Goal: Information Seeking & Learning: Check status

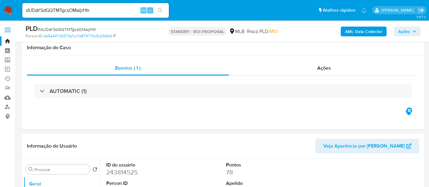
select select "10"
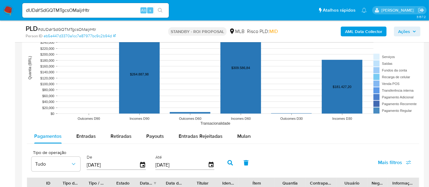
scroll to position [580, 0]
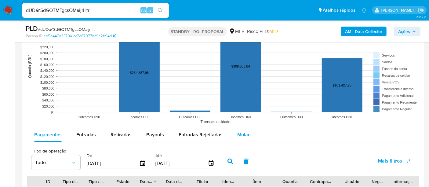
click at [241, 134] on span "Mulan" at bounding box center [243, 134] width 13 height 7
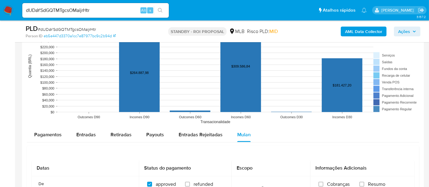
scroll to position [648, 0]
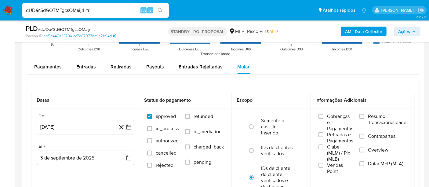
drag, startPoint x: 101, startPoint y: 9, endPoint x: 0, endPoint y: 14, distance: 101.2
click at [0, 14] on nav "Pausado Ver notificaciones dUDaYSdGQTMTgcsOMaijrHtr Alt s Atalhos rápidos Presi…" at bounding box center [214, 10] width 429 height 20
click at [160, 10] on icon "search-icon" at bounding box center [160, 10] width 5 height 5
click at [7, 6] on img at bounding box center [8, 10] width 10 height 10
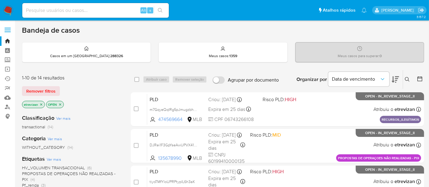
click at [90, 10] on input at bounding box center [95, 10] width 147 height 8
paste input "dUDaYSdGQTMTgcsOMaijrHtr"
type input "dUDaYSdGQTMTgcsOMaijrHtr"
click at [161, 9] on icon "search-icon" at bounding box center [160, 10] width 5 height 5
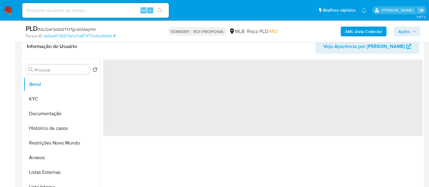
scroll to position [102, 0]
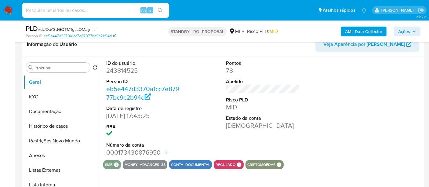
select select "10"
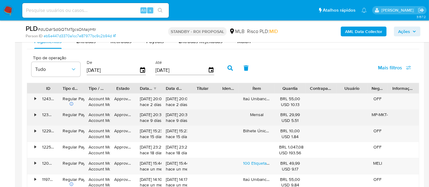
scroll to position [611, 0]
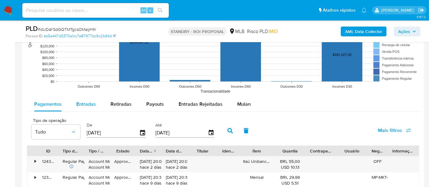
click at [92, 103] on span "Entradas" at bounding box center [86, 103] width 20 height 7
select select "10"
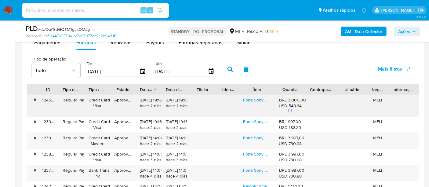
scroll to position [678, 0]
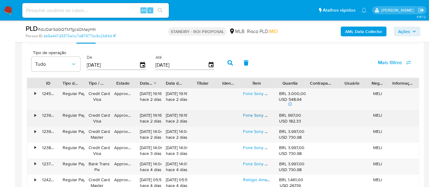
click at [254, 115] on link "Fone Sony Wh-1000xm6 Lançamento 2025 Premium Envio Imediato" at bounding box center [307, 115] width 129 height 6
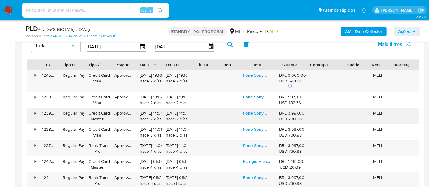
scroll to position [712, 0]
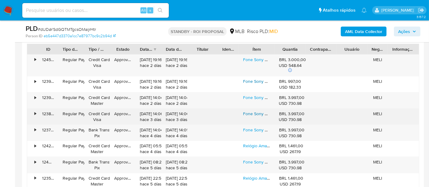
click at [251, 111] on link "Fone Sony Wh-1000xm6 Lançamento 2025 Premium Envio Imediato" at bounding box center [307, 114] width 129 height 6
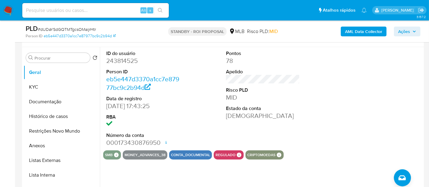
scroll to position [136, 0]
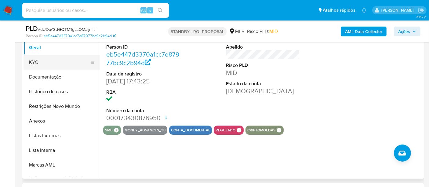
click at [36, 63] on button "KYC" at bounding box center [59, 62] width 71 height 15
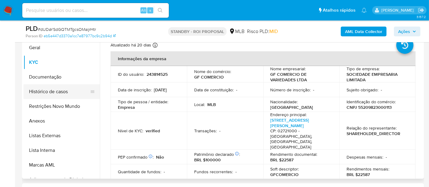
click at [49, 91] on button "Histórico de casos" at bounding box center [59, 91] width 71 height 15
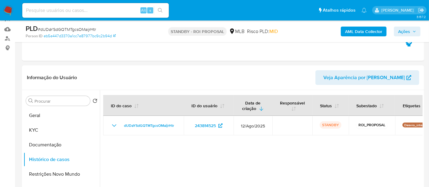
scroll to position [66, 0]
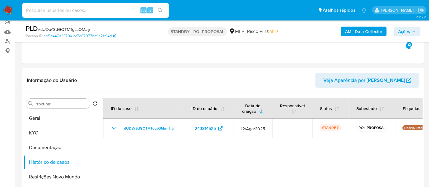
click at [104, 12] on input at bounding box center [95, 10] width 147 height 8
paste input "BGDiMwMJmPOwHDX33ZSRDmuw"
type input "BGDiMwMJmPOwHDX33ZSRDmuw"
click at [160, 8] on icon "search-icon" at bounding box center [160, 10] width 5 height 5
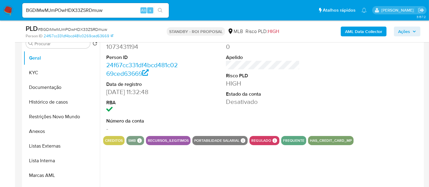
select select "10"
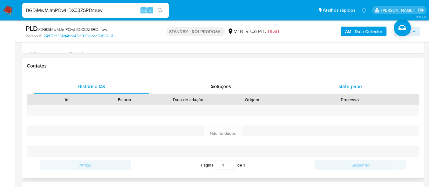
scroll to position [275, 0]
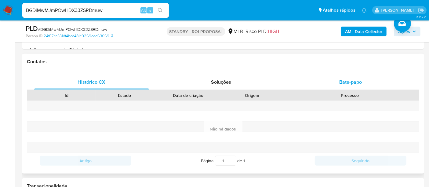
click at [347, 84] on span "Bate-papo" at bounding box center [350, 81] width 23 height 7
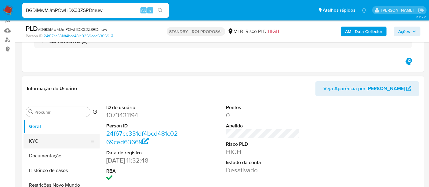
scroll to position [106, 0]
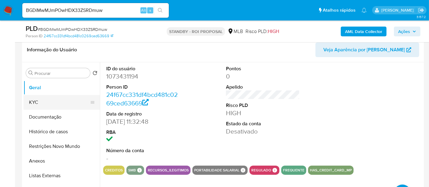
click at [36, 97] on button "KYC" at bounding box center [59, 102] width 71 height 15
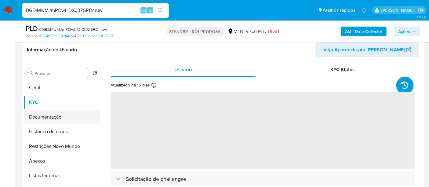
click at [49, 114] on button "Documentação" at bounding box center [59, 117] width 71 height 15
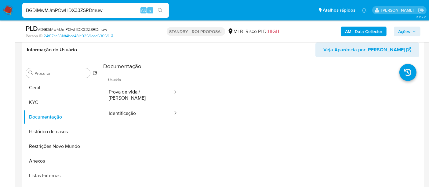
paste input "zWXPXHWIQ4560DoaWLOR1YvB"
type input "zWXPXHWIQ4560DoaWLOR1YvB"
click at [159, 9] on icon "search-icon" at bounding box center [160, 10] width 5 height 5
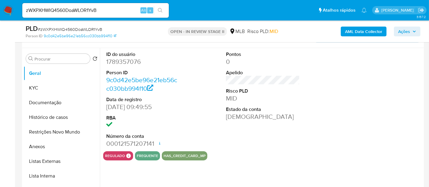
select select "10"
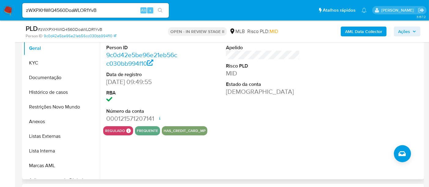
scroll to position [102, 0]
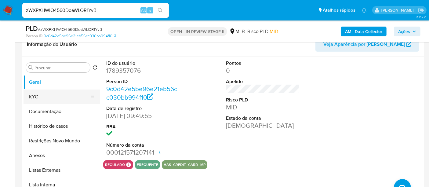
drag, startPoint x: 36, startPoint y: 96, endPoint x: 90, endPoint y: 100, distance: 54.2
click at [36, 96] on button "KYC" at bounding box center [59, 96] width 71 height 15
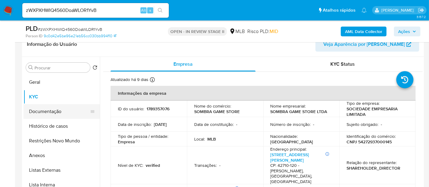
drag, startPoint x: 50, startPoint y: 109, endPoint x: 82, endPoint y: 109, distance: 32.1
click at [50, 109] on button "Documentação" at bounding box center [59, 111] width 71 height 15
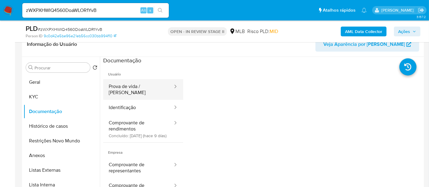
drag, startPoint x: 132, startPoint y: 84, endPoint x: 165, endPoint y: 87, distance: 34.0
click at [132, 83] on button "Prova de vida / [PERSON_NAME]" at bounding box center [138, 89] width 70 height 21
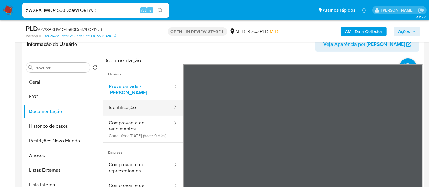
drag, startPoint x: 135, startPoint y: 104, endPoint x: 180, endPoint y: 107, distance: 45.0
click at [135, 104] on button "Identificação" at bounding box center [138, 108] width 70 height 16
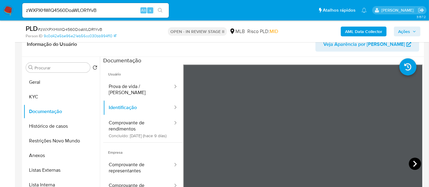
click at [409, 162] on icon at bounding box center [415, 164] width 12 height 12
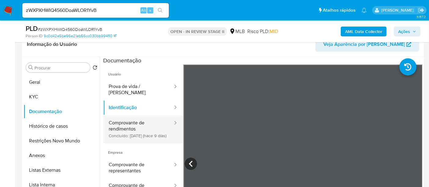
click at [118, 116] on button "Comprovante de rendimentos Concluído: 25/08/2025 (hace 9 días)" at bounding box center [138, 128] width 70 height 27
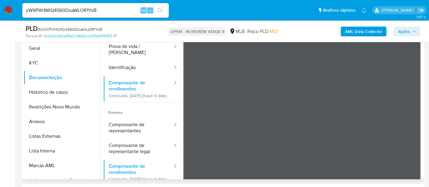
scroll to position [0, 0]
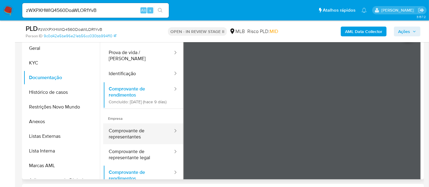
click at [131, 129] on button "Comprovante de representantes" at bounding box center [138, 133] width 70 height 21
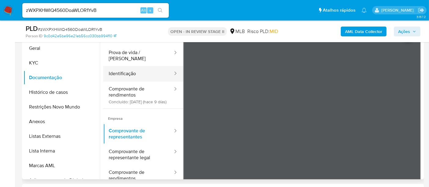
click at [122, 71] on button "Identificação" at bounding box center [138, 74] width 70 height 16
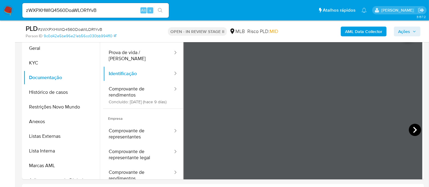
click at [413, 127] on icon at bounding box center [415, 130] width 4 height 6
click at [42, 46] on button "Geral" at bounding box center [59, 48] width 71 height 15
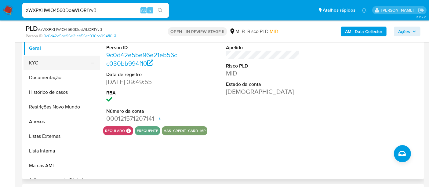
click at [37, 60] on button "KYC" at bounding box center [59, 63] width 71 height 15
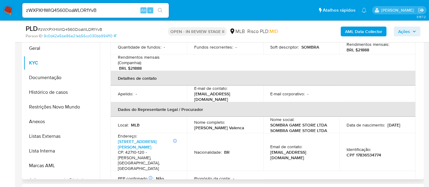
scroll to position [136, 0]
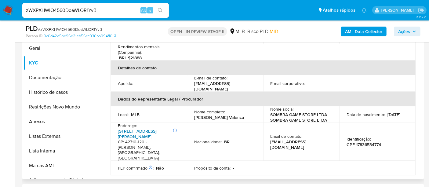
click at [125, 128] on link "Rua Carlos Conceição 697, Buraquinho" at bounding box center [137, 134] width 39 height 12
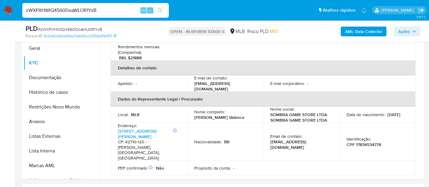
drag, startPoint x: 85, startPoint y: 12, endPoint x: 0, endPoint y: 18, distance: 85.7
click at [0, 18] on nav "Pausado Ver notificaciones zWXPXHWIQ4560DoaWLOR1YvB Alt s Atalhos rápidos Presi…" at bounding box center [214, 10] width 429 height 20
paste input "mViFLfrRXgUK0zmsMX0WdPli"
type input "mViFLfrRXgUK0zmsMX0WdPli"
click at [160, 9] on icon "search-icon" at bounding box center [160, 10] width 5 height 5
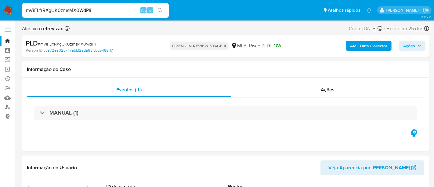
select select "10"
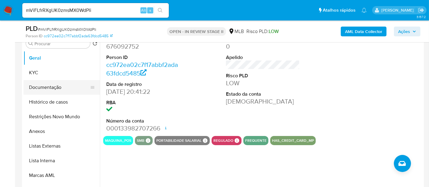
scroll to position [102, 0]
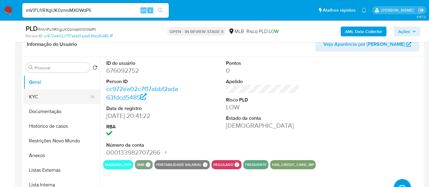
drag, startPoint x: 38, startPoint y: 93, endPoint x: 46, endPoint y: 94, distance: 8.2
click at [38, 93] on button "KYC" at bounding box center [59, 96] width 71 height 15
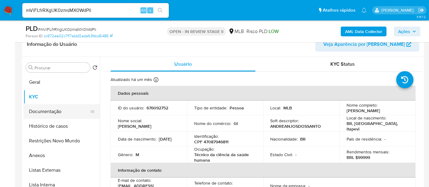
click at [50, 112] on button "Documentação" at bounding box center [59, 111] width 71 height 15
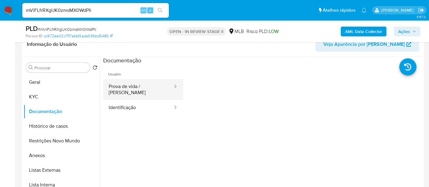
click at [135, 87] on button "Prova de vida / [PERSON_NAME]" at bounding box center [138, 89] width 70 height 21
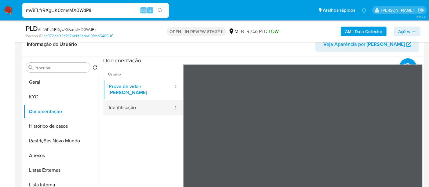
click at [128, 101] on button "Identificação" at bounding box center [138, 108] width 70 height 16
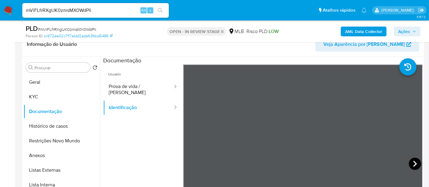
click at [413, 162] on icon at bounding box center [415, 164] width 4 height 6
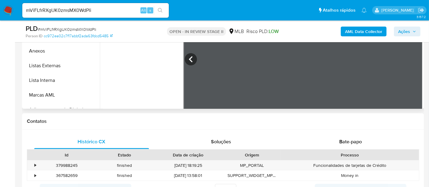
scroll to position [211, 0]
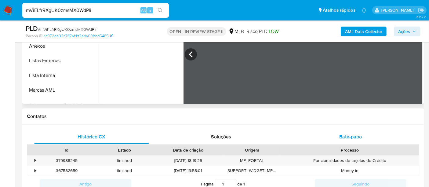
click at [351, 136] on span "Bate-papo" at bounding box center [350, 136] width 23 height 7
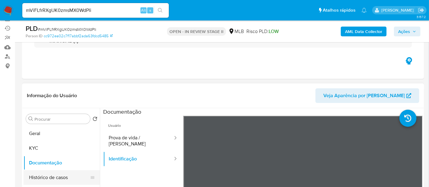
scroll to position [88, 0]
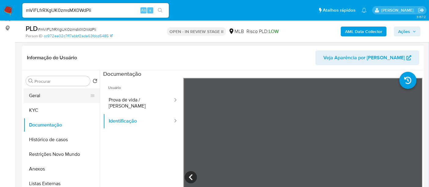
click at [44, 96] on button "Geral" at bounding box center [59, 95] width 71 height 15
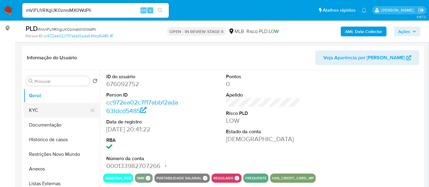
click at [44, 108] on button "KYC" at bounding box center [59, 110] width 71 height 15
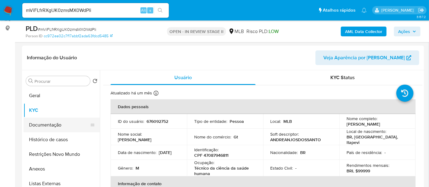
drag, startPoint x: 46, startPoint y: 125, endPoint x: 87, endPoint y: 125, distance: 40.9
click at [46, 125] on button "Documentação" at bounding box center [59, 125] width 71 height 15
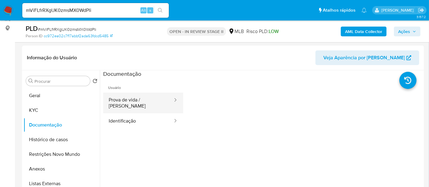
click at [133, 99] on button "Prova de vida / [PERSON_NAME]" at bounding box center [138, 102] width 70 height 21
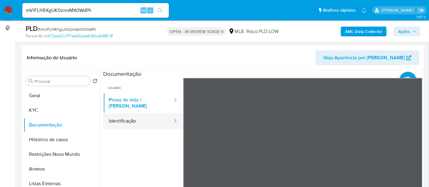
click at [122, 114] on button "Identificação" at bounding box center [138, 121] width 70 height 16
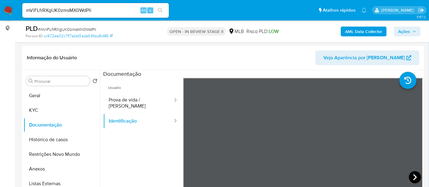
click at [411, 175] on icon at bounding box center [415, 177] width 12 height 12
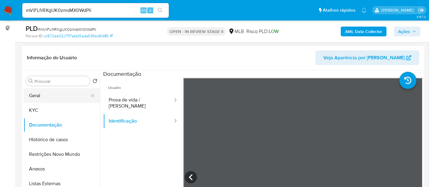
click at [40, 93] on button "Geral" at bounding box center [59, 95] width 71 height 15
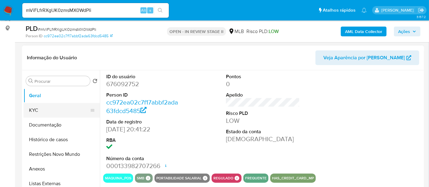
click at [39, 109] on button "KYC" at bounding box center [59, 110] width 71 height 15
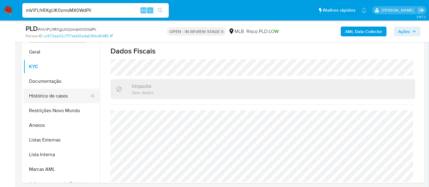
scroll to position [122, 0]
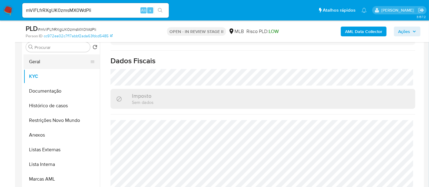
drag, startPoint x: 37, startPoint y: 62, endPoint x: 70, endPoint y: 65, distance: 33.1
click at [37, 62] on button "Geral" at bounding box center [59, 61] width 71 height 15
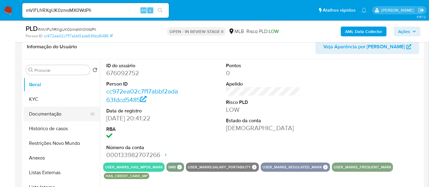
scroll to position [88, 0]
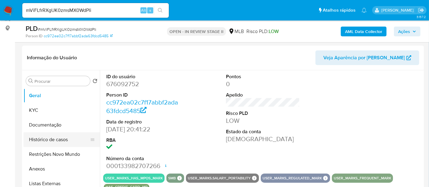
click at [49, 140] on button "Histórico de casos" at bounding box center [59, 139] width 71 height 15
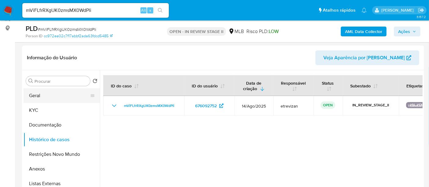
click at [40, 95] on button "Geral" at bounding box center [59, 95] width 71 height 15
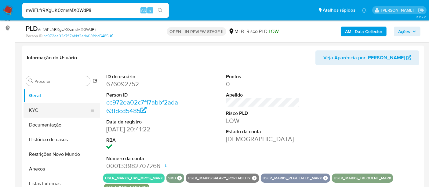
click at [39, 107] on button "KYC" at bounding box center [59, 110] width 71 height 15
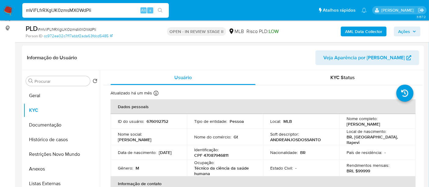
drag, startPoint x: 97, startPoint y: 8, endPoint x: 18, endPoint y: 13, distance: 78.6
click at [18, 13] on nav "Pausado Ver notificaciones mViFLfrRXgUK0zmsMX0WdPli Alt s Atalhos rápidos Presi…" at bounding box center [214, 10] width 429 height 20
paste input "sQb8KpXUL7pwJViBZsNkpKth"
type input "sQb8KpXUL7pwJViBZsNkpKth"
click at [160, 7] on button "search-icon" at bounding box center [160, 10] width 13 height 9
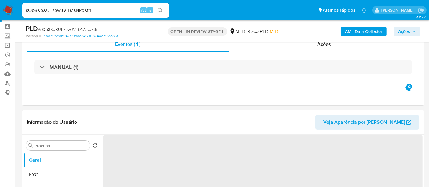
scroll to position [68, 0]
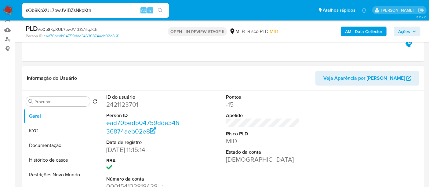
select select "10"
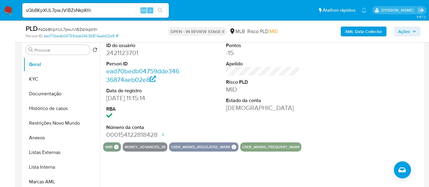
scroll to position [136, 0]
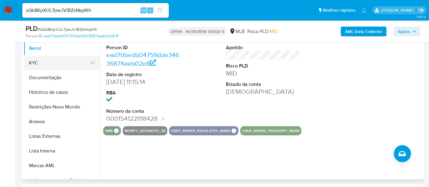
click at [35, 62] on button "KYC" at bounding box center [59, 63] width 71 height 15
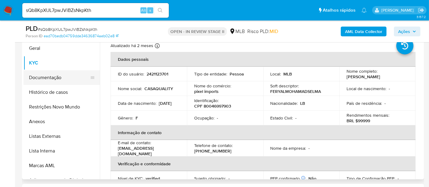
drag, startPoint x: 47, startPoint y: 77, endPoint x: 113, endPoint y: 87, distance: 66.7
click at [49, 77] on button "Documentação" at bounding box center [59, 77] width 71 height 15
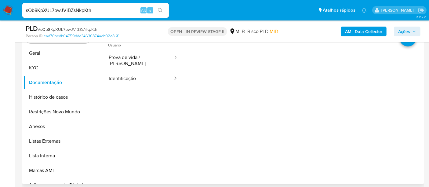
scroll to position [102, 0]
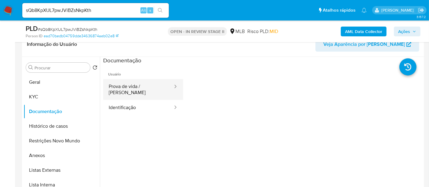
drag, startPoint x: 151, startPoint y: 90, endPoint x: 180, endPoint y: 89, distance: 29.3
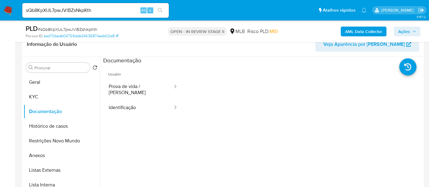
click at [151, 90] on button "Prova de vida / [PERSON_NAME]" at bounding box center [138, 89] width 70 height 21
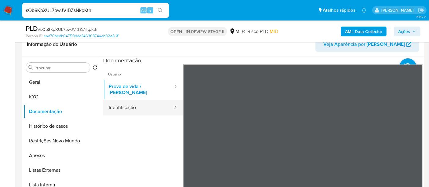
drag, startPoint x: 115, startPoint y: 100, endPoint x: 166, endPoint y: 103, distance: 51.4
click at [115, 100] on button "Identificação" at bounding box center [138, 108] width 70 height 16
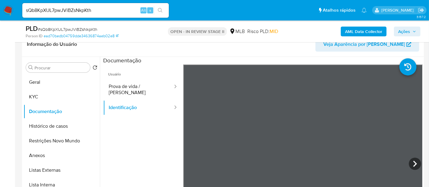
scroll to position [34, 0]
drag, startPoint x: 32, startPoint y: 95, endPoint x: 57, endPoint y: 101, distance: 26.0
click at [32, 95] on button "KYC" at bounding box center [59, 96] width 71 height 15
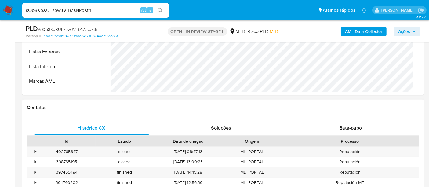
scroll to position [219, 0]
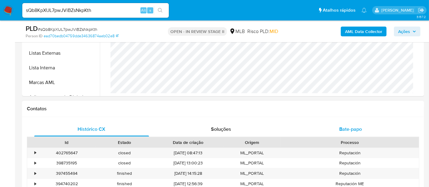
click at [350, 126] on span "Bate-papo" at bounding box center [350, 128] width 23 height 7
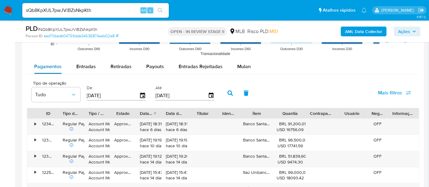
scroll to position [664, 0]
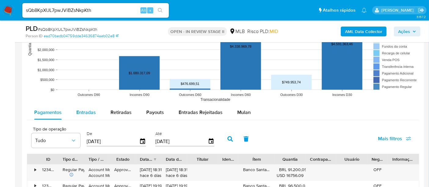
click at [88, 109] on span "Entradas" at bounding box center [86, 112] width 20 height 7
select select "10"
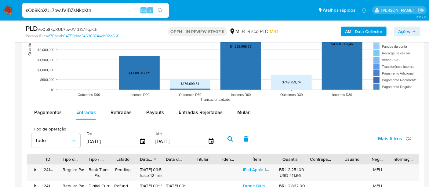
scroll to position [729, 0]
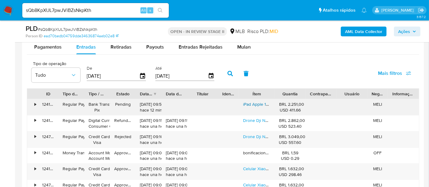
click at [259, 105] on link "iPad Apple 10th Generation 2022 A2696 10.9 64gb Prata" at bounding box center [297, 104] width 109 height 6
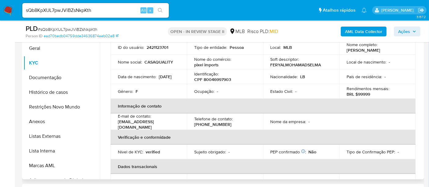
scroll to position [0, 0]
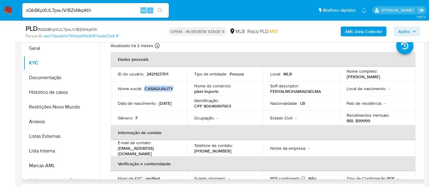
drag, startPoint x: 145, startPoint y: 88, endPoint x: 177, endPoint y: 86, distance: 32.4
click at [177, 86] on div "Nome social : CASAQUALITY" at bounding box center [149, 88] width 62 height 5
copy p "CASAQUALITY"
click at [45, 49] on button "Geral" at bounding box center [59, 48] width 71 height 15
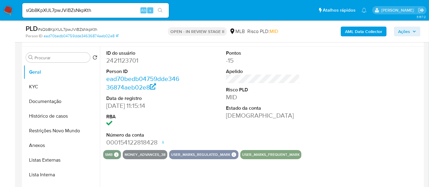
scroll to position [102, 0]
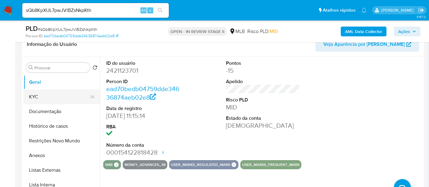
drag, startPoint x: 37, startPoint y: 95, endPoint x: 41, endPoint y: 96, distance: 4.0
click at [37, 95] on button "KYC" at bounding box center [59, 96] width 71 height 15
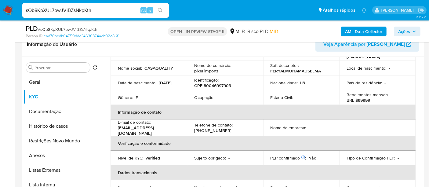
scroll to position [68, 0]
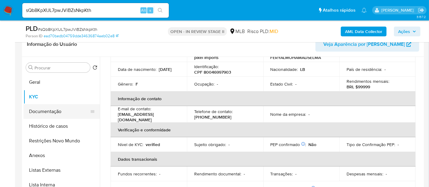
drag, startPoint x: 37, startPoint y: 113, endPoint x: 88, endPoint y: 111, distance: 50.7
click at [37, 113] on button "Documentação" at bounding box center [59, 111] width 71 height 15
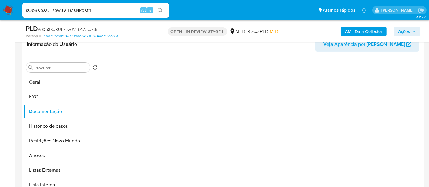
scroll to position [0, 0]
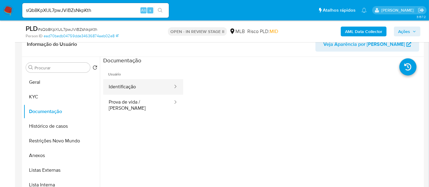
click at [136, 89] on button "Identificação" at bounding box center [138, 87] width 70 height 16
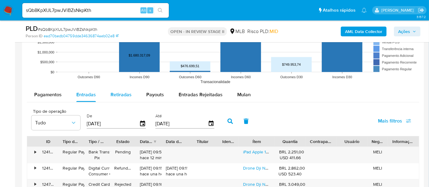
scroll to position [663, 0]
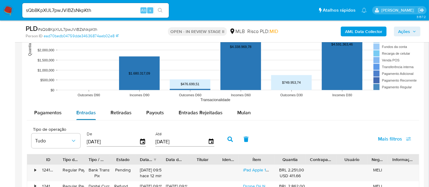
click at [76, 112] on span "Entradas" at bounding box center [86, 112] width 20 height 7
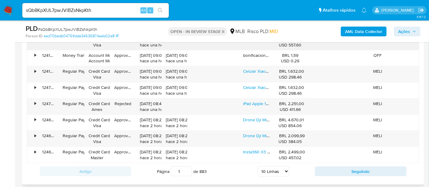
scroll to position [833, 0]
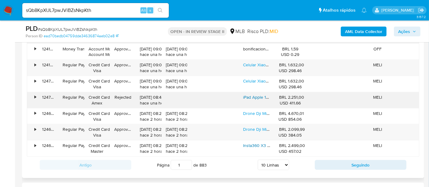
click at [254, 94] on link "iPad Apple 10th Generation 2022 A2696 10.9 64gb Prata" at bounding box center [297, 97] width 109 height 6
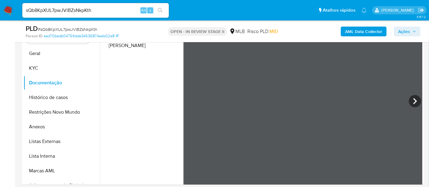
scroll to position [129, 0]
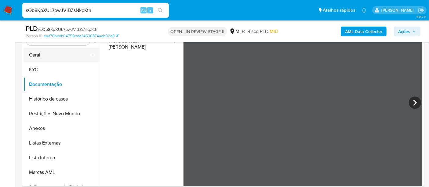
click at [42, 55] on button "Geral" at bounding box center [59, 55] width 71 height 15
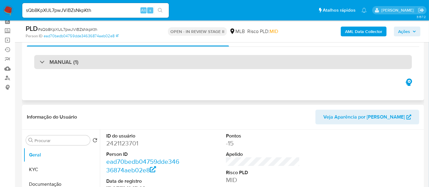
scroll to position [102, 0]
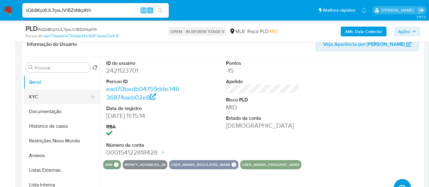
click at [34, 95] on button "KYC" at bounding box center [59, 96] width 71 height 15
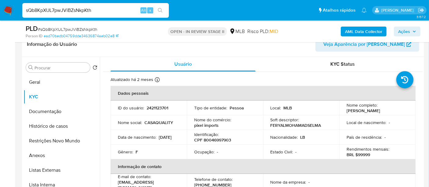
drag, startPoint x: 27, startPoint y: 11, endPoint x: 57, endPoint y: 9, distance: 29.6
click at [57, 9] on input "sQb8KpXUL7pwJViBZsNkpKth" at bounding box center [95, 10] width 147 height 8
click at [64, 4] on div "sQb8KpXUL7pwJViBZsNkpKth Alt s" at bounding box center [95, 10] width 147 height 15
drag, startPoint x: 25, startPoint y: 11, endPoint x: 92, endPoint y: 14, distance: 66.6
click at [92, 14] on div "sQb8KpXUL7pwJViBZsNkpKth Alt s" at bounding box center [95, 10] width 147 height 15
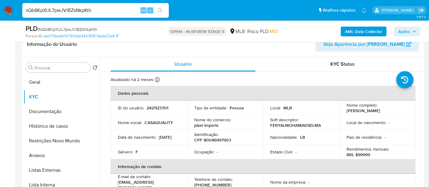
paste input "Cm49f92rMoKuvRiRzttIQxz6"
type input "Cm49f92rMoKuvRiRzttIQxz6"
click at [161, 8] on icon "search-icon" at bounding box center [160, 10] width 5 height 5
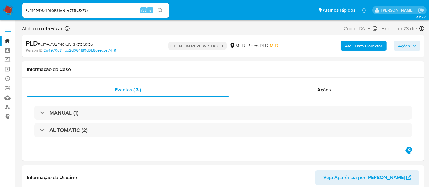
select select "10"
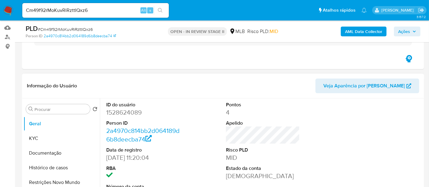
scroll to position [102, 0]
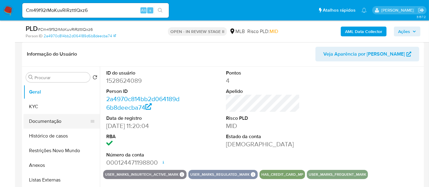
click at [40, 122] on button "Documentação" at bounding box center [59, 121] width 71 height 15
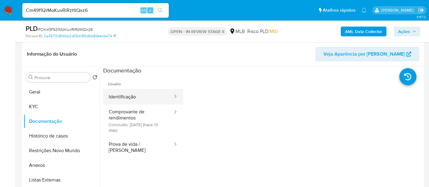
click at [128, 95] on button "Identificação" at bounding box center [138, 97] width 70 height 16
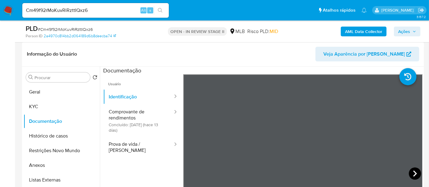
click at [413, 172] on icon at bounding box center [415, 173] width 4 height 6
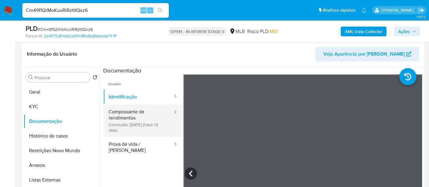
click at [131, 116] on button "Comprovante de rendimentos Concluído: [DATE] (hace 13 [PERSON_NAME])" at bounding box center [138, 120] width 70 height 32
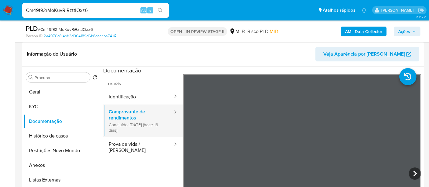
scroll to position [34, 0]
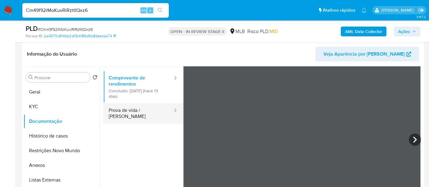
click at [127, 111] on button "Prova de vida / [PERSON_NAME]" at bounding box center [138, 113] width 70 height 21
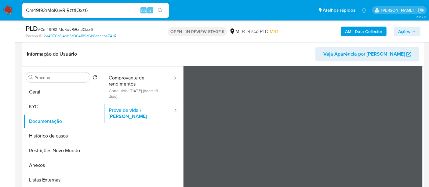
drag, startPoint x: 35, startPoint y: 108, endPoint x: 100, endPoint y: 108, distance: 65.6
click at [35, 108] on button "KYC" at bounding box center [62, 106] width 76 height 15
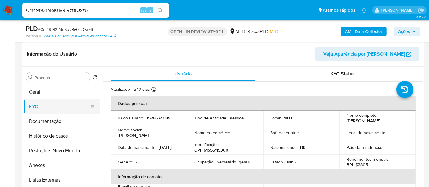
drag, startPoint x: 38, startPoint y: 94, endPoint x: 75, endPoint y: 100, distance: 38.0
click at [38, 94] on button "Geral" at bounding box center [62, 92] width 76 height 15
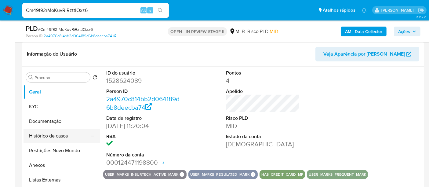
click at [48, 137] on button "Histórico de casos" at bounding box center [59, 136] width 71 height 15
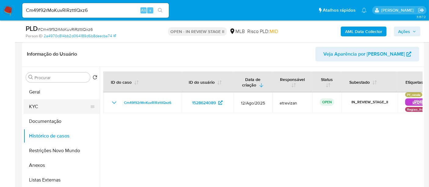
click at [31, 103] on button "KYC" at bounding box center [59, 106] width 71 height 15
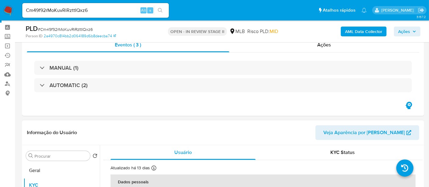
scroll to position [34, 0]
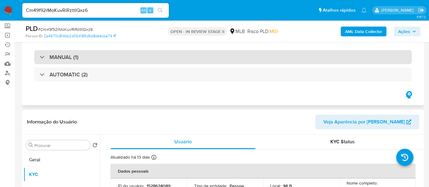
click at [88, 54] on div "MANUAL (1)" at bounding box center [223, 57] width 378 height 14
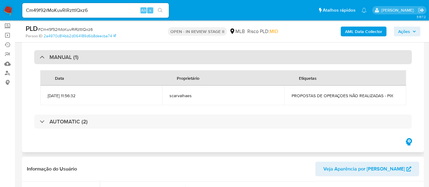
click at [89, 55] on div "MANUAL (1)" at bounding box center [223, 57] width 378 height 14
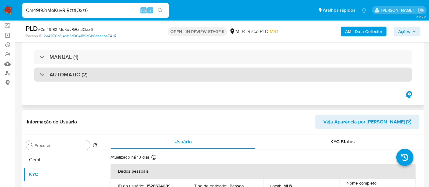
click at [99, 76] on div "AUTOMATIC (2)" at bounding box center [223, 74] width 378 height 14
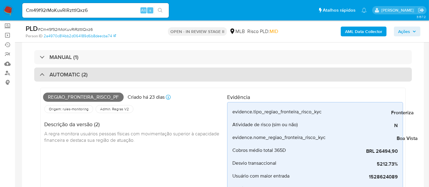
click at [106, 72] on div "AUTOMATIC (2)" at bounding box center [223, 74] width 378 height 14
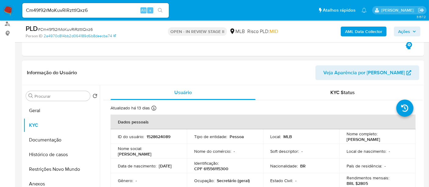
scroll to position [102, 0]
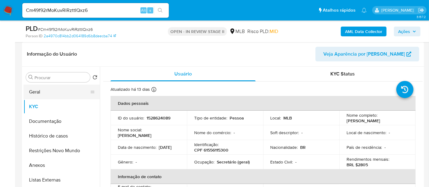
click at [45, 91] on button "Geral" at bounding box center [59, 92] width 71 height 15
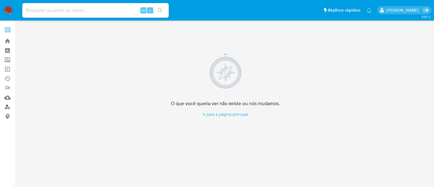
drag, startPoint x: 7, startPoint y: 106, endPoint x: 14, endPoint y: 105, distance: 7.1
click at [7, 105] on link "Localizador de pessoas" at bounding box center [36, 106] width 73 height 9
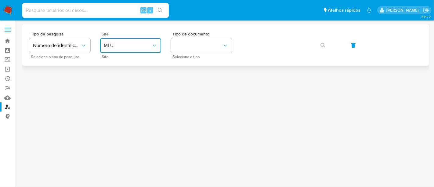
click at [153, 46] on icon "site_id" at bounding box center [154, 45] width 6 height 6
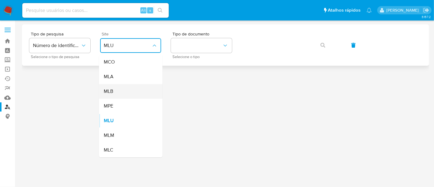
click at [116, 94] on div "MLB" at bounding box center [129, 91] width 50 height 15
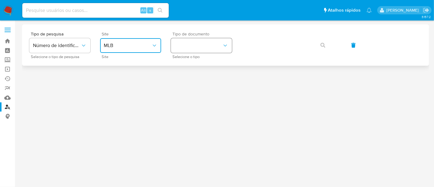
click at [225, 42] on icon "identificationType" at bounding box center [225, 45] width 6 height 6
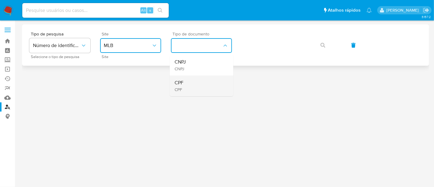
click at [186, 82] on div "CPF CPF" at bounding box center [200, 85] width 50 height 21
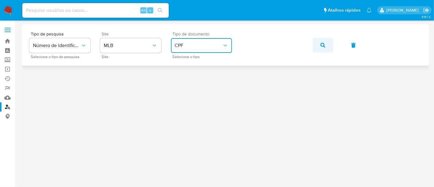
click at [321, 44] on icon "button" at bounding box center [323, 45] width 5 height 5
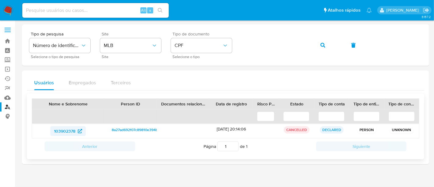
click at [62, 131] on span "103902378" at bounding box center [64, 131] width 21 height 10
click at [227, 43] on icon "identificationType" at bounding box center [225, 45] width 6 height 6
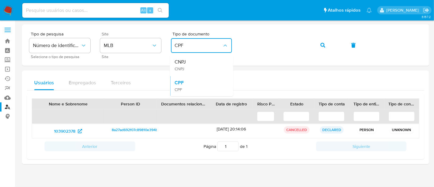
click at [183, 65] on span "CNPJ" at bounding box center [180, 62] width 11 height 6
click at [65, 57] on div "Tipo de pesquisa Número de identificação Selecione o tipo de pesquisa Site MLB …" at bounding box center [225, 45] width 393 height 27
click at [321, 43] on icon "button" at bounding box center [323, 45] width 5 height 5
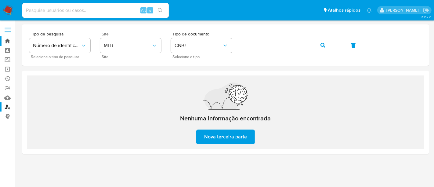
click at [6, 43] on section "Bandeja Painel Screening Pesquisa em Listas Watchlist Ferramentas Operações em …" at bounding box center [217, 93] width 434 height 187
click at [321, 45] on icon "button" at bounding box center [323, 45] width 5 height 5
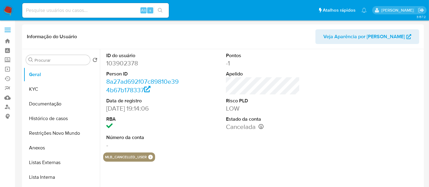
select select "10"
click at [36, 88] on button "KYC" at bounding box center [59, 89] width 71 height 15
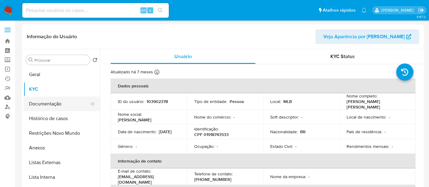
click at [43, 105] on button "Documentação" at bounding box center [59, 103] width 71 height 15
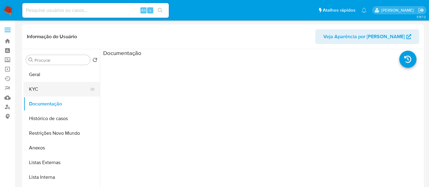
click at [36, 85] on button "KYC" at bounding box center [59, 89] width 71 height 15
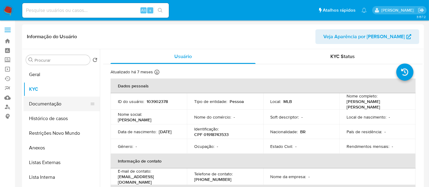
click at [44, 106] on button "Documentação" at bounding box center [59, 103] width 71 height 15
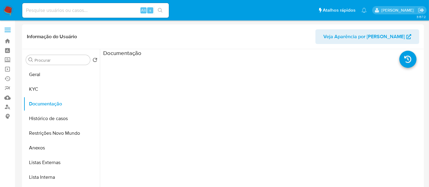
scroll to position [34, 0]
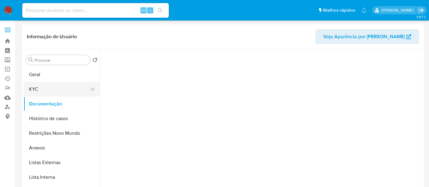
drag, startPoint x: 35, startPoint y: 89, endPoint x: 52, endPoint y: 93, distance: 16.5
click at [35, 89] on button "KYC" at bounding box center [59, 89] width 71 height 15
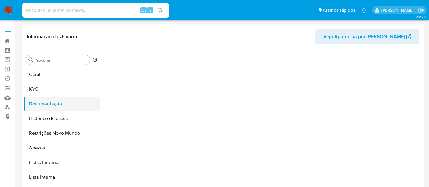
scroll to position [0, 0]
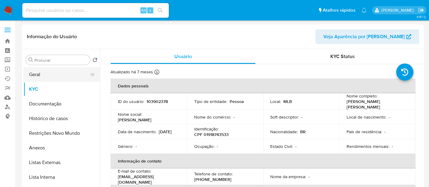
click at [35, 72] on button "Geral" at bounding box center [59, 74] width 71 height 15
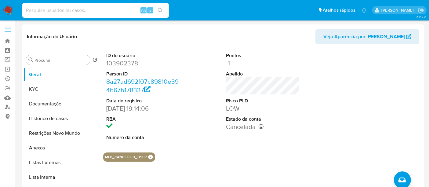
click at [43, 8] on input at bounding box center [95, 10] width 147 height 8
paste input "DJRei1F3GpYseAwUPVX41oJZ"
type input "DJRei1F3GpYseAwUPVX41oJZ"
click at [159, 8] on icon "search-icon" at bounding box center [160, 10] width 5 height 5
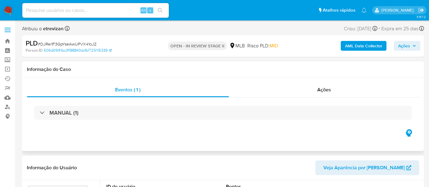
select select "10"
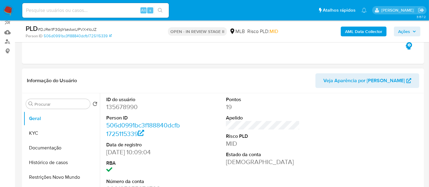
scroll to position [68, 0]
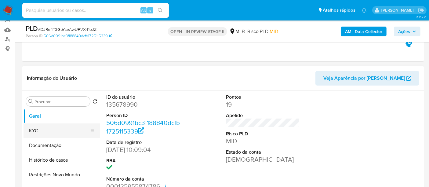
drag, startPoint x: 34, startPoint y: 130, endPoint x: 99, endPoint y: 130, distance: 65.0
click at [34, 130] on button "KYC" at bounding box center [62, 130] width 76 height 15
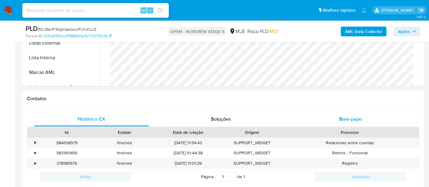
scroll to position [237, 0]
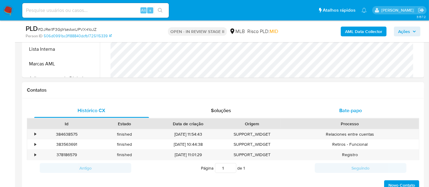
click at [344, 110] on span "Bate-papo" at bounding box center [350, 110] width 23 height 7
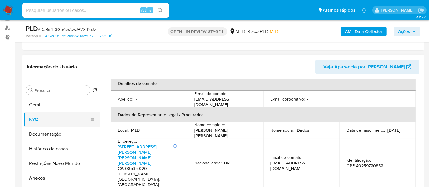
scroll to position [68, 0]
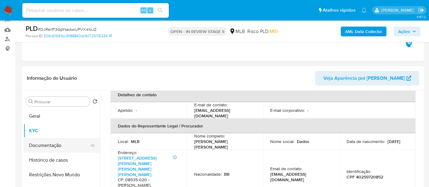
click at [45, 145] on button "Documentação" at bounding box center [59, 145] width 71 height 15
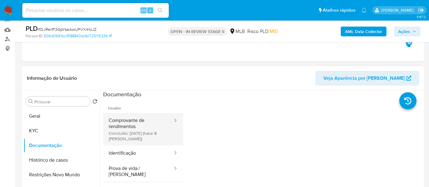
click at [130, 121] on button "Comprovante de rendimentos Concluído: 26/08/2025 (hace 8 días)" at bounding box center [138, 129] width 70 height 32
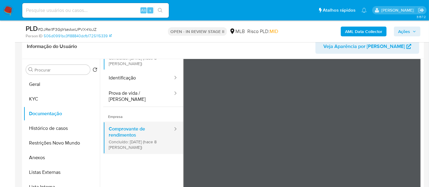
scroll to position [19, 0]
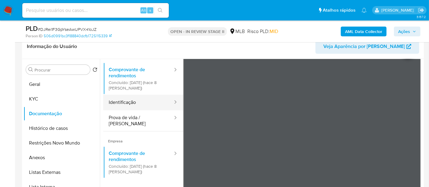
click at [123, 97] on button "Identificação" at bounding box center [138, 103] width 70 height 16
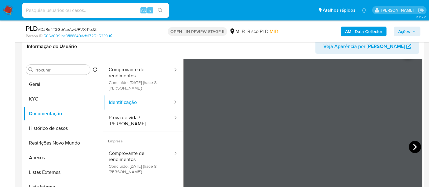
click at [412, 146] on icon at bounding box center [415, 147] width 12 height 12
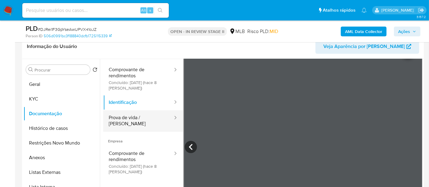
drag, startPoint x: 117, startPoint y: 115, endPoint x: 175, endPoint y: 116, distance: 58.3
click at [119, 115] on button "Prova de vida / [PERSON_NAME]" at bounding box center [138, 120] width 70 height 21
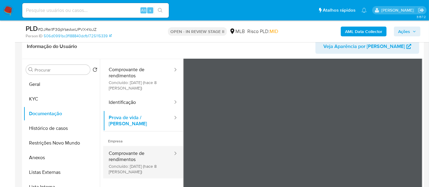
click at [128, 152] on button "Comprovante de rendimentos Concluído: 26/08/2025 (hace 8 días)" at bounding box center [138, 162] width 70 height 32
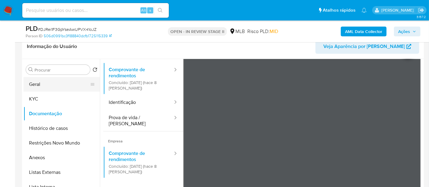
click at [35, 83] on button "Geral" at bounding box center [59, 84] width 71 height 15
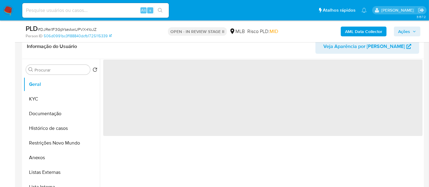
scroll to position [0, 0]
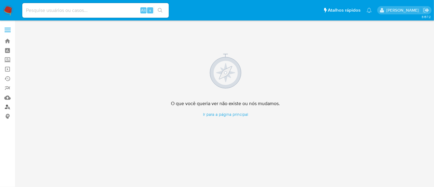
click at [6, 107] on link "Localizador de pessoas" at bounding box center [36, 106] width 73 height 9
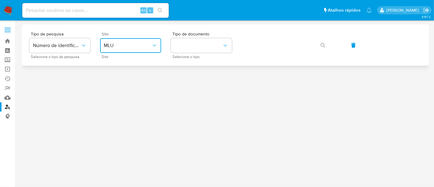
drag, startPoint x: 157, startPoint y: 44, endPoint x: 149, endPoint y: 50, distance: 10.3
click at [157, 44] on icon "site_id" at bounding box center [154, 45] width 6 height 6
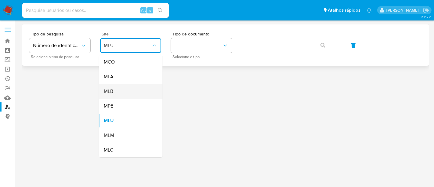
click at [111, 94] on span "MLB" at bounding box center [108, 91] width 9 height 6
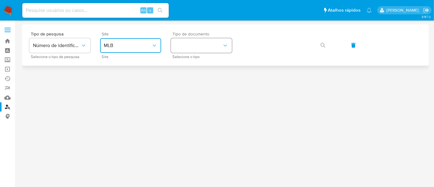
click at [224, 44] on icon "identificationType" at bounding box center [225, 45] width 6 height 6
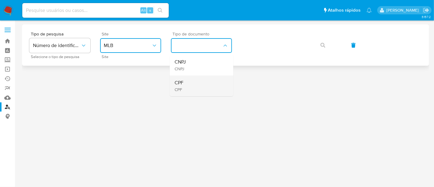
click at [183, 87] on span "CPF" at bounding box center [179, 89] width 9 height 5
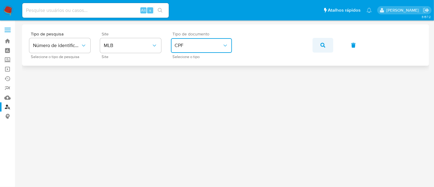
click at [319, 45] on button "button" at bounding box center [323, 45] width 21 height 15
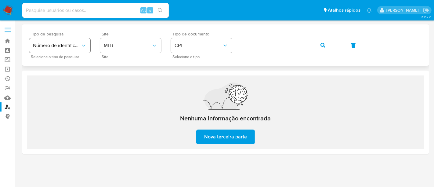
click at [65, 44] on div "Tipo de pesquisa Número de identificação Selecione o tipo de pesquisa Site MLB …" at bounding box center [225, 45] width 393 height 27
click at [319, 44] on button "button" at bounding box center [323, 45] width 21 height 15
click at [228, 44] on icon "identificationType" at bounding box center [225, 45] width 6 height 6
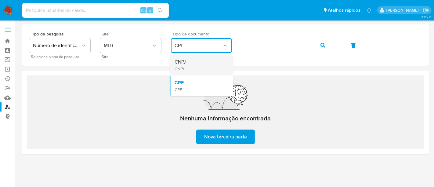
click at [181, 62] on span "CNPJ" at bounding box center [180, 62] width 11 height 6
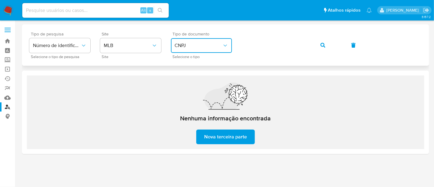
click at [62, 57] on div "Tipo de pesquisa Número de identificação Selecione o tipo de pesquisa Site MLB …" at bounding box center [225, 45] width 393 height 27
click at [323, 45] on icon "button" at bounding box center [323, 45] width 5 height 5
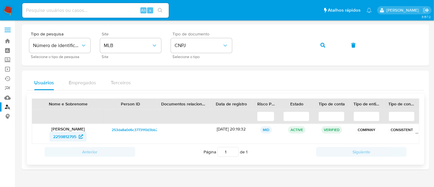
click at [67, 132] on span "2259812795" at bounding box center [64, 137] width 23 height 10
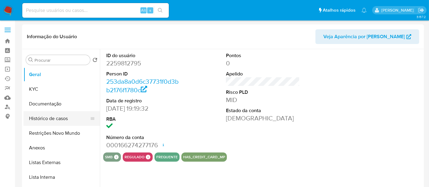
select select "10"
click at [50, 119] on button "Histórico de casos" at bounding box center [59, 118] width 71 height 15
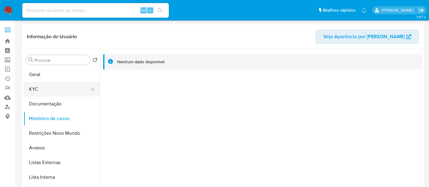
drag, startPoint x: 31, startPoint y: 87, endPoint x: 85, endPoint y: 88, distance: 54.7
click at [33, 87] on button "KYC" at bounding box center [59, 89] width 71 height 15
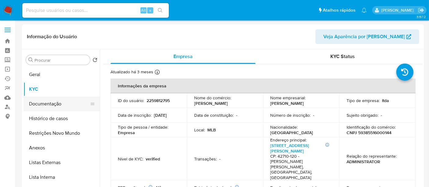
click at [45, 101] on button "Documentação" at bounding box center [59, 103] width 71 height 15
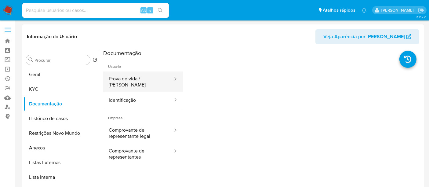
click at [133, 81] on button "Prova de vida / Selfie" at bounding box center [138, 81] width 70 height 21
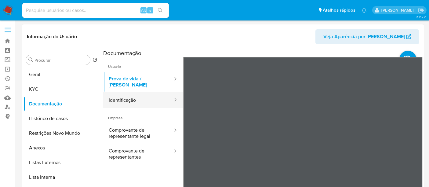
click at [135, 95] on button "Identificação" at bounding box center [138, 100] width 70 height 16
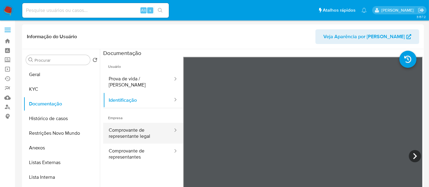
click at [134, 126] on button "Comprovante de representante legal" at bounding box center [138, 133] width 70 height 21
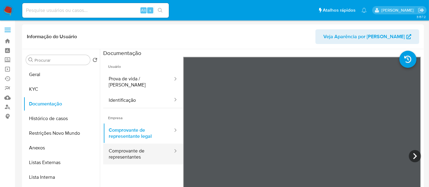
click at [118, 152] on button "Comprovante de representantes" at bounding box center [138, 153] width 70 height 21
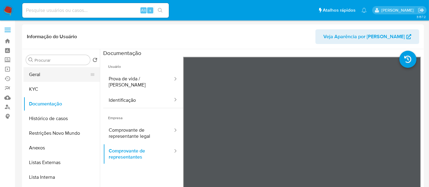
click at [38, 74] on button "Geral" at bounding box center [59, 74] width 71 height 15
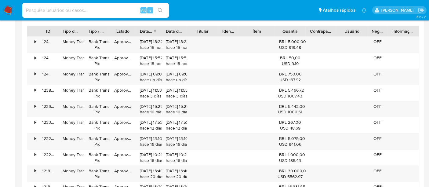
scroll to position [591, 0]
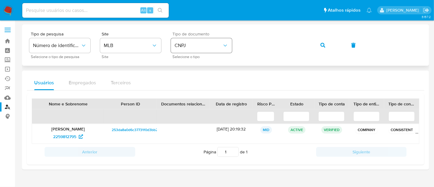
click at [227, 42] on button "CNPJ" at bounding box center [201, 45] width 61 height 15
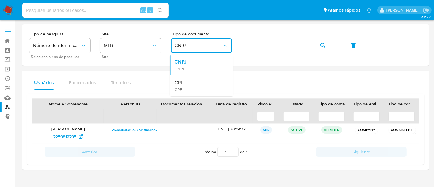
click at [187, 85] on div "CPF CPF" at bounding box center [200, 85] width 50 height 21
click at [0, 47] on section "Bandeja Painel Screening Pesquisa em Listas Watchlist Ferramentas Operações em …" at bounding box center [217, 93] width 434 height 187
click at [321, 43] on icon "button" at bounding box center [323, 45] width 5 height 5
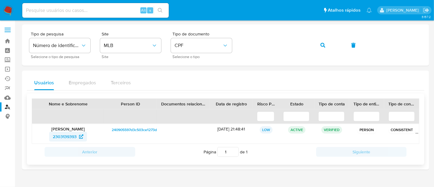
click at [70, 133] on span "2303139393" at bounding box center [65, 137] width 24 height 10
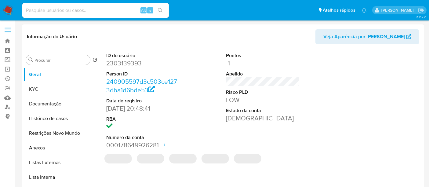
select select "10"
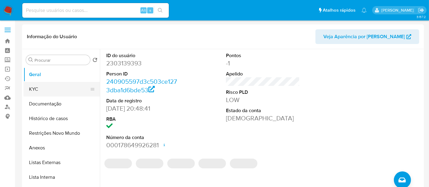
click at [39, 86] on button "KYC" at bounding box center [59, 89] width 71 height 15
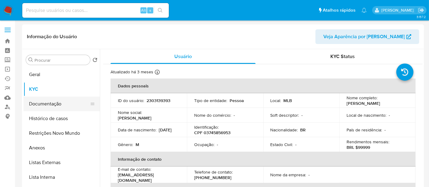
click at [52, 101] on button "Documentação" at bounding box center [59, 103] width 71 height 15
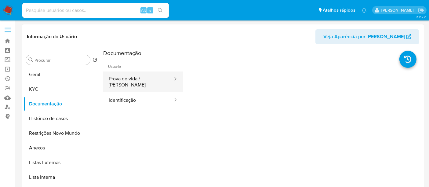
click at [135, 79] on button "Prova de vida / Selfie" at bounding box center [138, 81] width 70 height 21
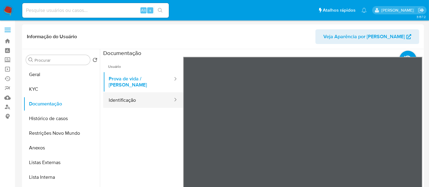
click at [119, 94] on button "Identificação" at bounding box center [138, 100] width 70 height 16
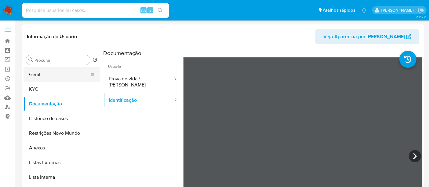
click at [35, 71] on button "Geral" at bounding box center [59, 74] width 71 height 15
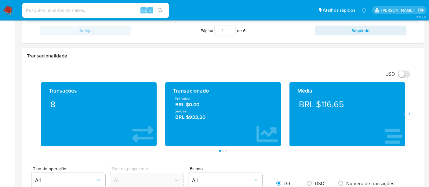
scroll to position [271, 0]
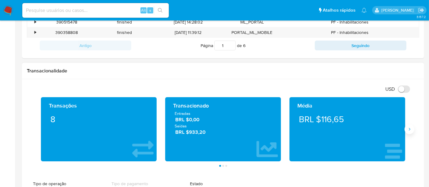
click at [409, 128] on icon "Siguiente" at bounding box center [410, 129] width 2 height 3
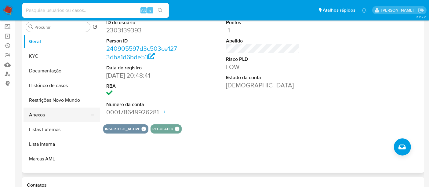
scroll to position [0, 0]
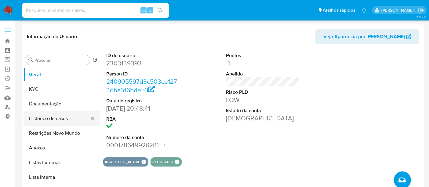
click at [45, 119] on button "Histórico de casos" at bounding box center [59, 118] width 71 height 15
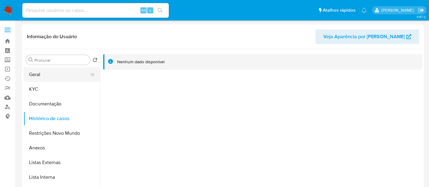
drag, startPoint x: 35, startPoint y: 73, endPoint x: 81, endPoint y: 74, distance: 46.4
click at [35, 73] on button "Geral" at bounding box center [59, 74] width 71 height 15
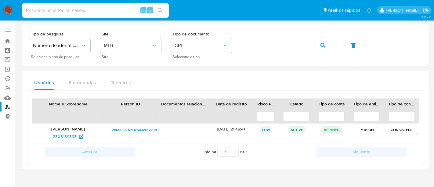
click at [6, 11] on img at bounding box center [8, 10] width 10 height 10
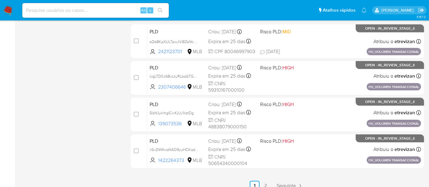
scroll to position [294, 0]
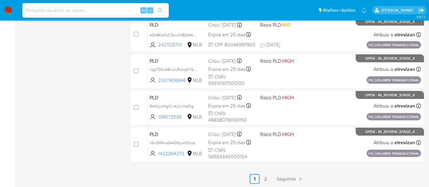
click at [264, 178] on link "2" at bounding box center [266, 179] width 10 height 10
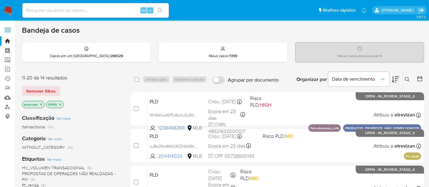
click at [58, 12] on input at bounding box center [95, 10] width 147 height 8
paste input "Cm49f92rMoKuvRiRzttIQxz6"
type input "Cm49f92rMoKuvRiRzttIQxz6"
click at [160, 8] on icon "search-icon" at bounding box center [160, 10] width 5 height 5
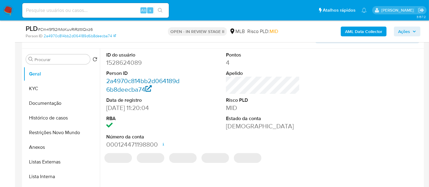
scroll to position [136, 0]
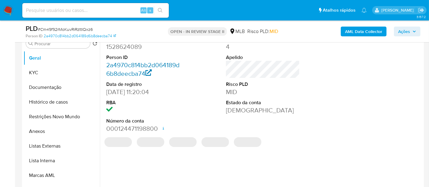
select select "10"
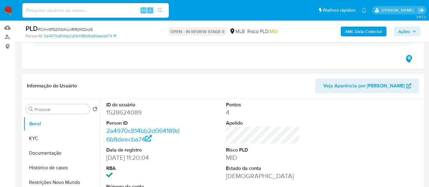
scroll to position [68, 0]
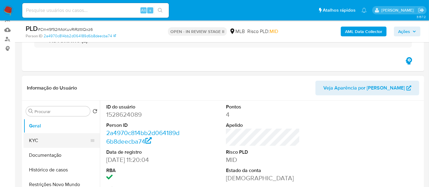
drag, startPoint x: 39, startPoint y: 140, endPoint x: 81, endPoint y: 138, distance: 41.9
click at [39, 140] on button "KYC" at bounding box center [59, 140] width 71 height 15
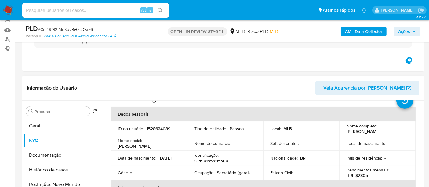
scroll to position [34, 0]
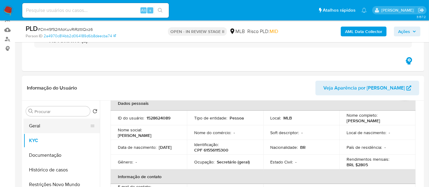
click at [44, 126] on button "Geral" at bounding box center [59, 125] width 71 height 15
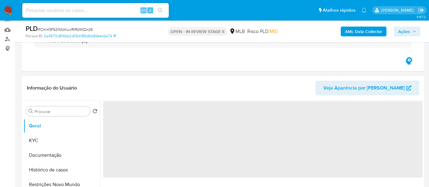
scroll to position [0, 0]
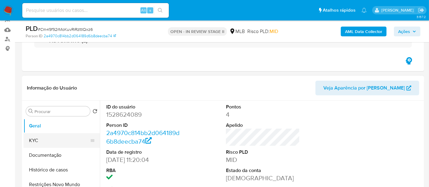
click at [41, 144] on button "KYC" at bounding box center [59, 140] width 71 height 15
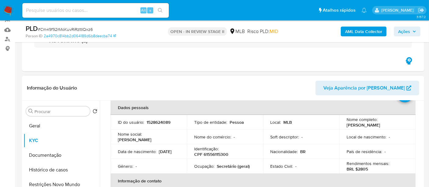
scroll to position [68, 0]
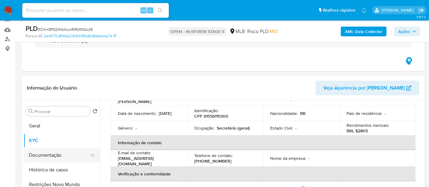
click at [45, 159] on button "Documentação" at bounding box center [59, 155] width 71 height 15
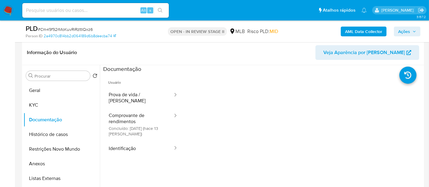
scroll to position [59, 0]
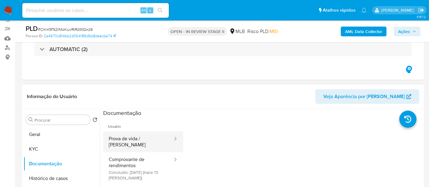
click at [138, 140] on button "Prova de vida / [PERSON_NAME]" at bounding box center [138, 141] width 70 height 21
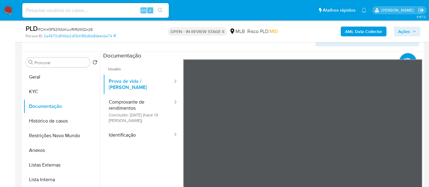
scroll to position [126, 0]
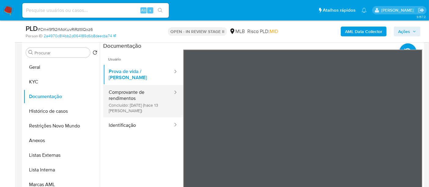
click at [124, 89] on button "Comprovante de rendimentos Concluído: [DATE] (hace 13 [PERSON_NAME])" at bounding box center [138, 101] width 70 height 32
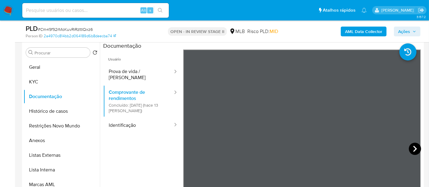
click at [416, 147] on icon at bounding box center [415, 149] width 12 height 12
